Goal: Task Accomplishment & Management: Complete application form

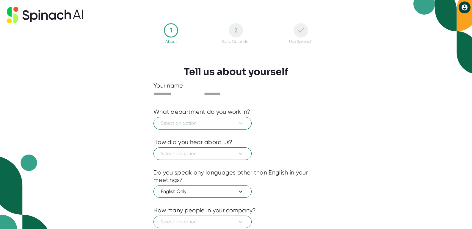
click at [197, 91] on input "text" at bounding box center [178, 94] width 48 height 10
type input "******"
type input "*******"
click at [242, 123] on icon at bounding box center [241, 123] width 4 height 2
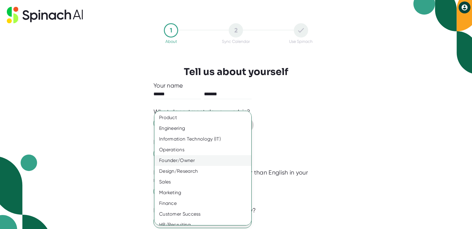
click at [192, 162] on div "Founder/Owner" at bounding box center [202, 160] width 97 height 11
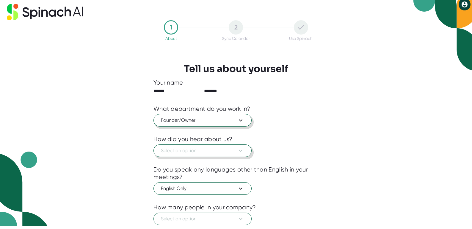
scroll to position [41, 0]
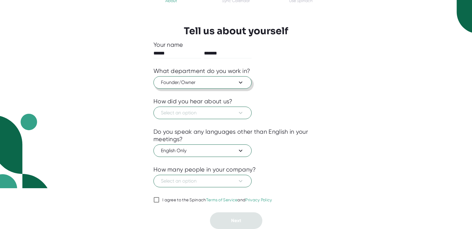
click at [242, 85] on icon at bounding box center [240, 82] width 7 height 7
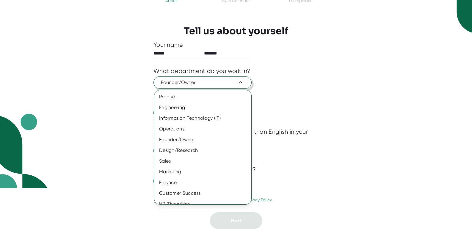
click at [285, 93] on div at bounding box center [236, 114] width 472 height 229
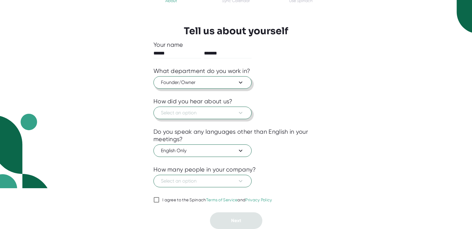
click at [242, 113] on icon at bounding box center [240, 112] width 7 height 7
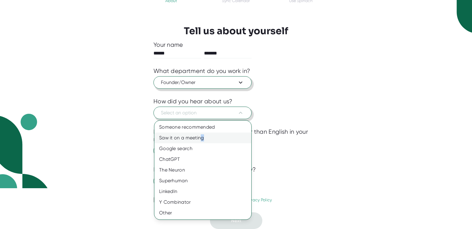
drag, startPoint x: 200, startPoint y: 136, endPoint x: 203, endPoint y: 137, distance: 3.1
click at [203, 137] on div "Saw it on a meeting" at bounding box center [202, 137] width 97 height 11
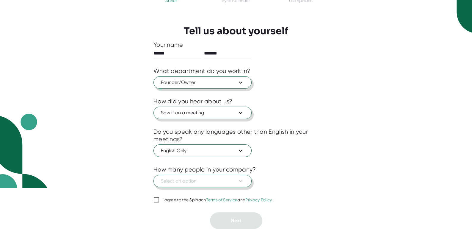
click at [241, 181] on icon at bounding box center [241, 181] width 4 height 2
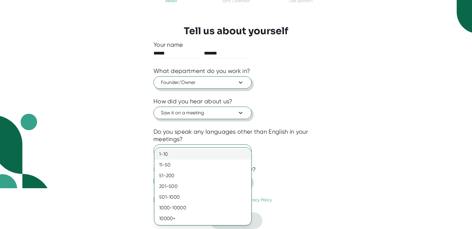
click at [166, 155] on div "1-10" at bounding box center [202, 154] width 97 height 11
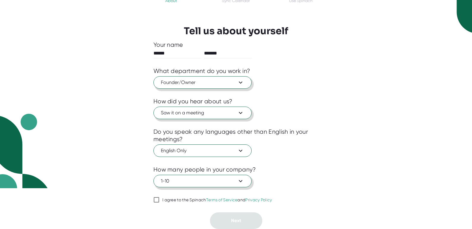
click at [158, 201] on input "I agree to the Spinach Terms of Service and Privacy Policy" at bounding box center [157, 199] width 6 height 7
checkbox input "true"
click at [238, 221] on span "Next" at bounding box center [236, 221] width 10 height 6
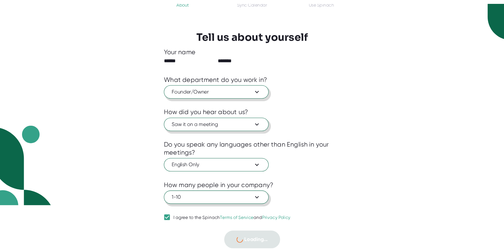
scroll to position [0, 0]
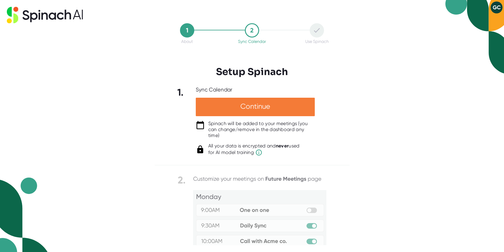
click at [242, 105] on div "Continue" at bounding box center [255, 107] width 119 height 18
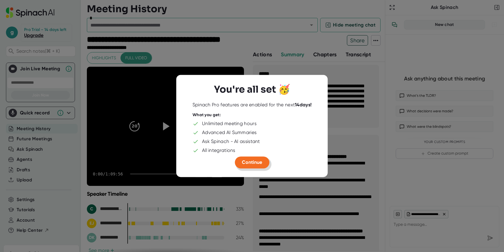
click at [251, 165] on span "Continue" at bounding box center [252, 162] width 20 height 6
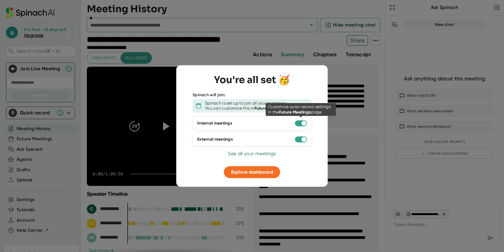
click at [295, 124] on div at bounding box center [301, 123] width 12 height 6
click at [297, 123] on div at bounding box center [301, 123] width 12 height 6
click at [256, 172] on span "Explore dashboard" at bounding box center [252, 172] width 42 height 6
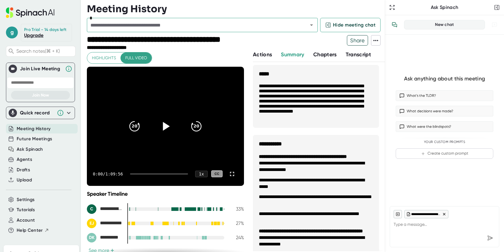
click at [169, 124] on icon at bounding box center [165, 125] width 15 height 15
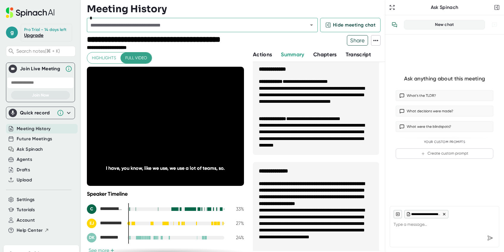
scroll to position [640, 0]
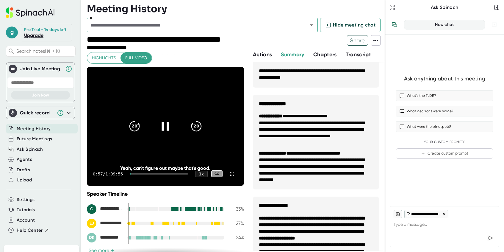
click at [169, 126] on icon at bounding box center [165, 125] width 15 height 15
click at [165, 127] on icon at bounding box center [166, 126] width 7 height 9
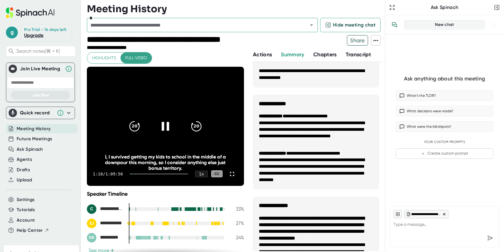
click at [137, 174] on div at bounding box center [159, 173] width 58 height 1
click at [132, 174] on div at bounding box center [131, 173] width 2 height 1
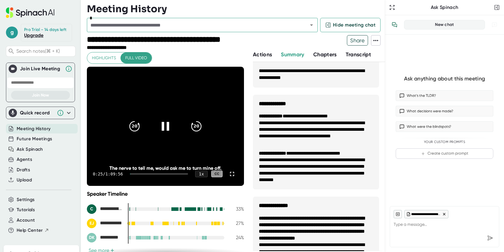
click at [136, 174] on div at bounding box center [159, 173] width 58 height 1
click at [136, 174] on div "1:40 / 1:09:56 1 x CC" at bounding box center [165, 174] width 157 height 24
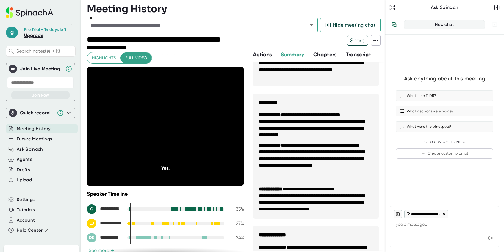
scroll to position [910, 0]
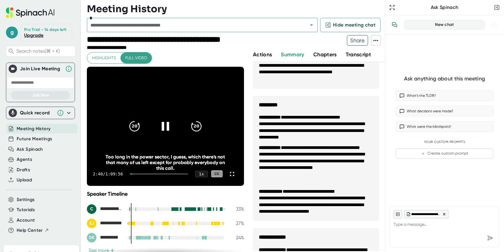
click at [165, 128] on icon at bounding box center [165, 125] width 15 height 15
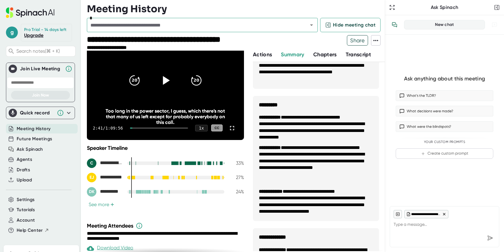
scroll to position [23, 0]
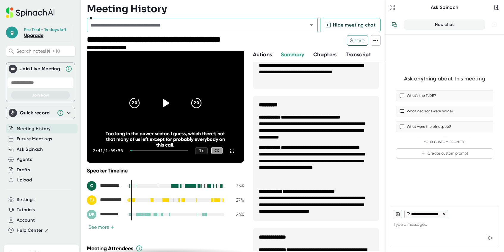
click at [187, 151] on div "2:41 / 1:09:56 1 x CC" at bounding box center [165, 151] width 157 height 24
click at [186, 151] on div "2:41 / 1:09:56 1 x CC" at bounding box center [165, 151] width 157 height 24
click at [166, 105] on icon at bounding box center [166, 103] width 7 height 9
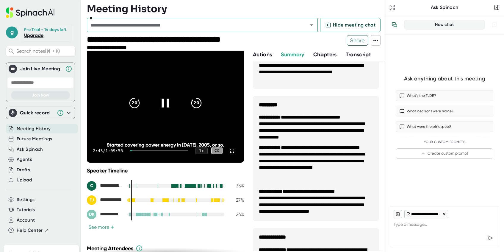
drag, startPoint x: 137, startPoint y: 151, endPoint x: 177, endPoint y: 151, distance: 40.2
click at [174, 152] on div "2:43 / 1:09:56 1 x CC" at bounding box center [165, 151] width 157 height 24
click at [179, 151] on div at bounding box center [159, 150] width 58 height 1
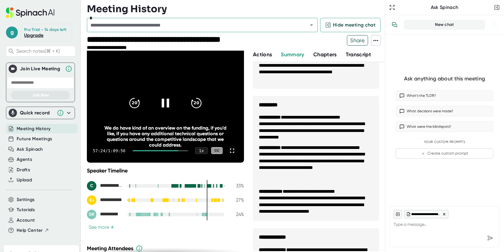
click at [183, 150] on div at bounding box center [160, 150] width 55 height 1
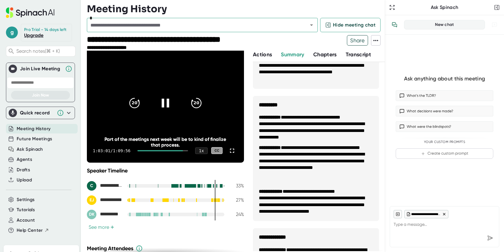
click at [186, 151] on div "1:03:01 / 1:09:56 1 x CC" at bounding box center [165, 151] width 157 height 24
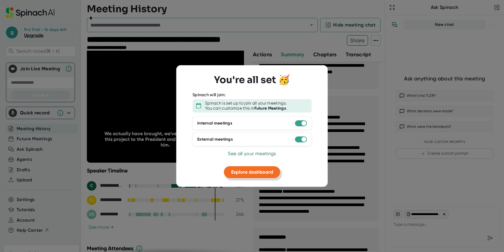
click at [252, 175] on button "Explore dashboard" at bounding box center [252, 172] width 56 height 12
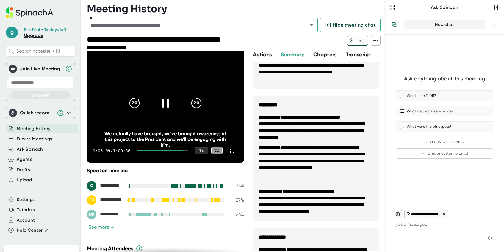
click at [202, 151] on div "1 x" at bounding box center [201, 150] width 13 height 7
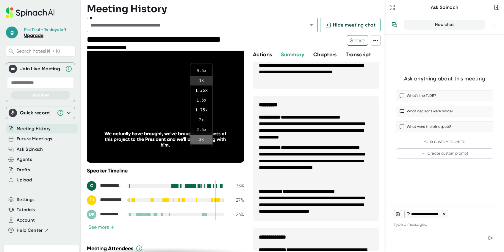
click at [201, 141] on li "3 x" at bounding box center [201, 140] width 22 height 10
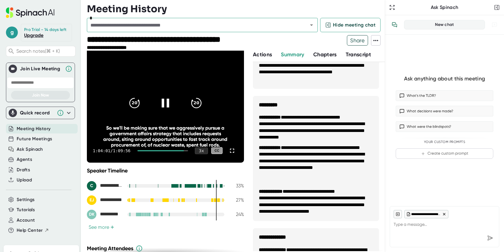
click at [203, 152] on div "3 x" at bounding box center [201, 150] width 13 height 7
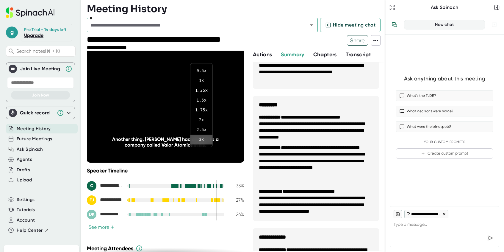
click at [203, 140] on li "3 x" at bounding box center [201, 140] width 22 height 10
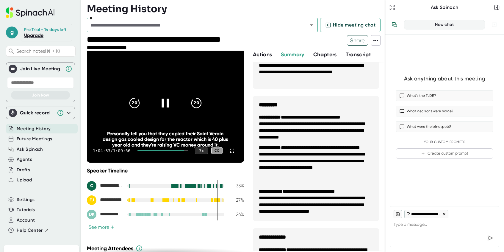
click at [199, 151] on div "3 x" at bounding box center [201, 150] width 13 height 7
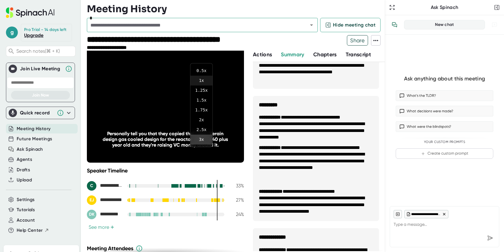
click at [204, 83] on li "1 x" at bounding box center [201, 81] width 22 height 10
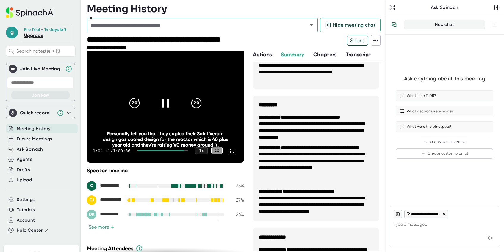
click at [185, 150] on div at bounding box center [162, 150] width 50 height 1
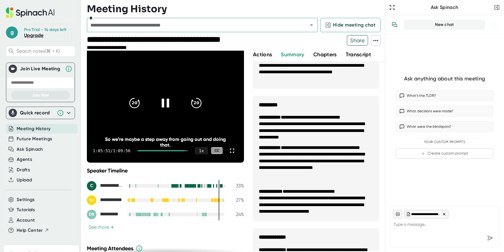
click at [186, 150] on div at bounding box center [162, 150] width 50 height 1
click at [167, 104] on icon at bounding box center [165, 103] width 7 height 9
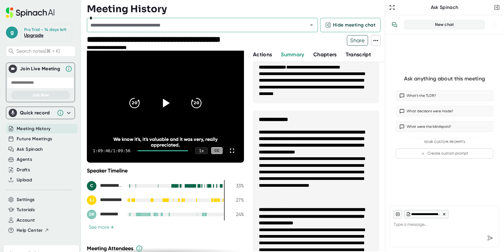
scroll to position [703, 0]
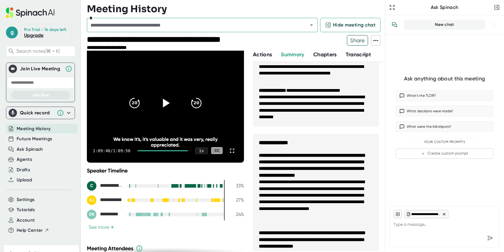
type textarea "x"
